Goal: Task Accomplishment & Management: Manage account settings

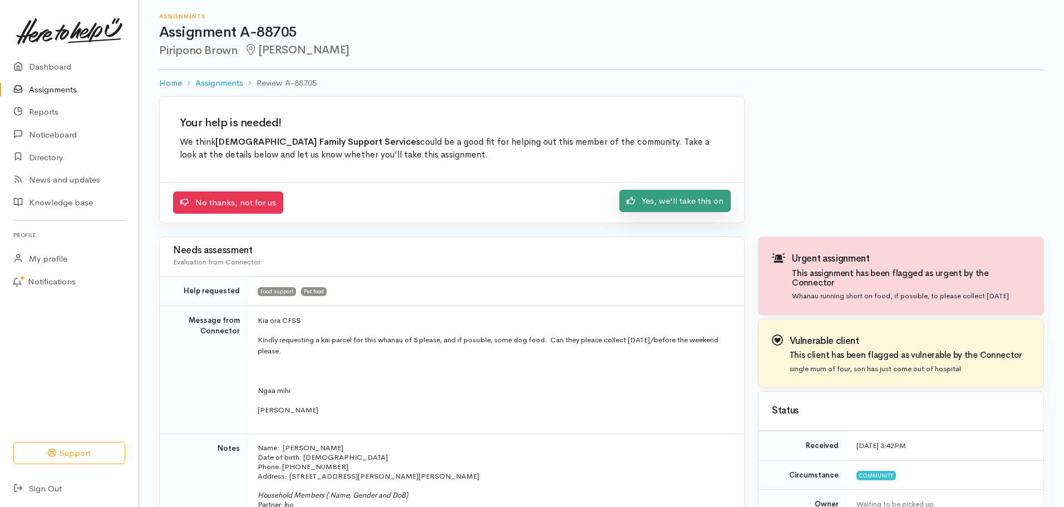
click at [666, 209] on link "Yes, we'll take this on" at bounding box center [675, 201] width 111 height 23
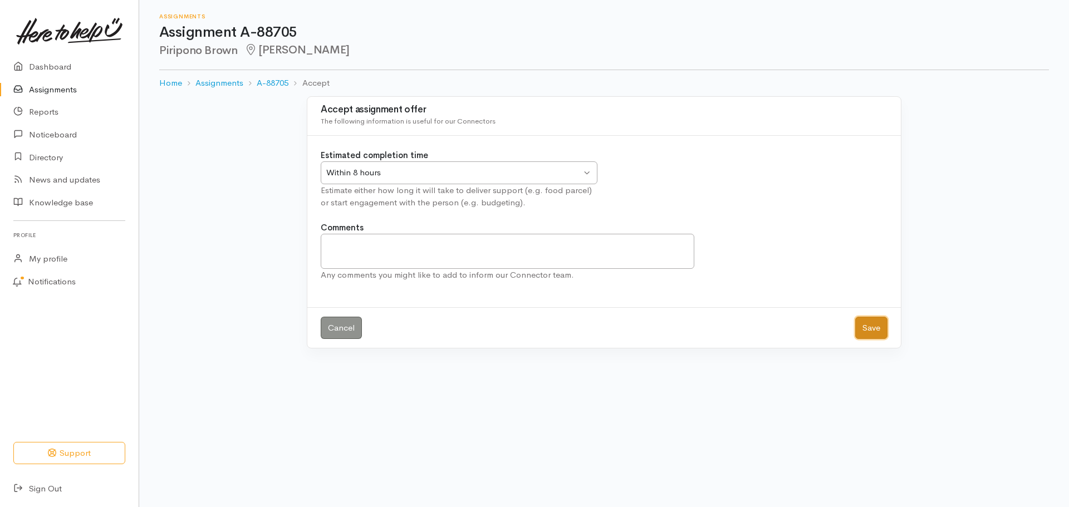
click at [876, 329] on button "Save" at bounding box center [871, 328] width 32 height 23
